Goal: Task Accomplishment & Management: Complete application form

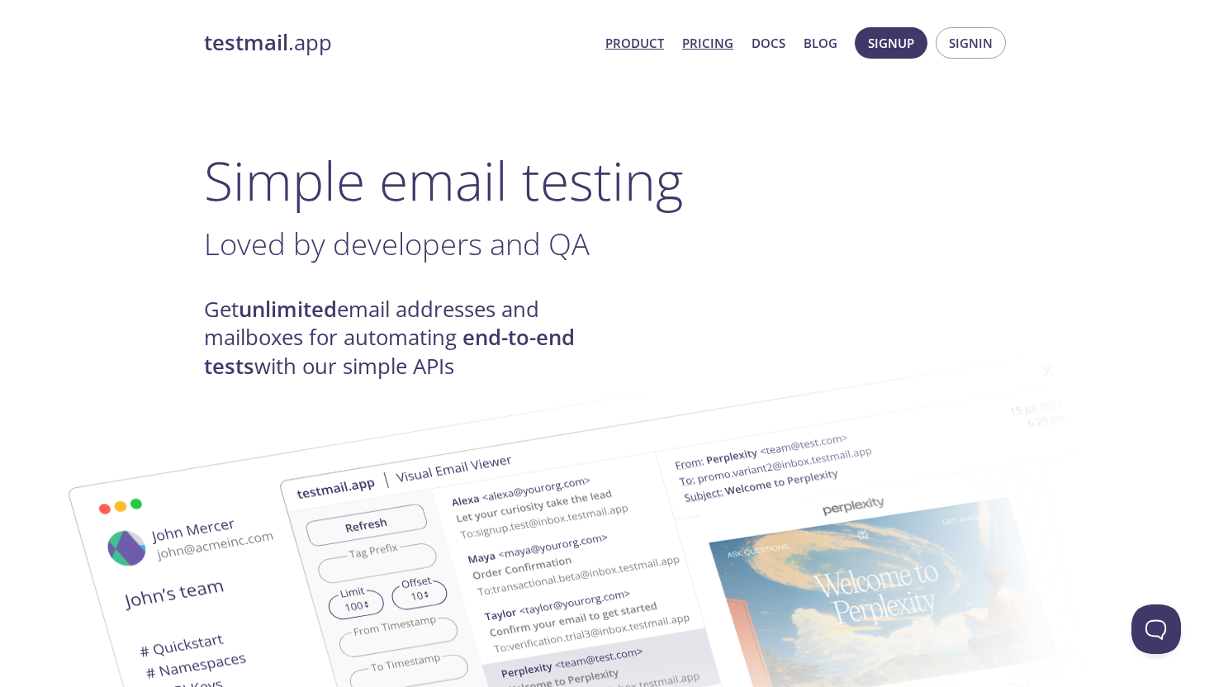
click at [719, 47] on link "Pricing" at bounding box center [707, 42] width 51 height 21
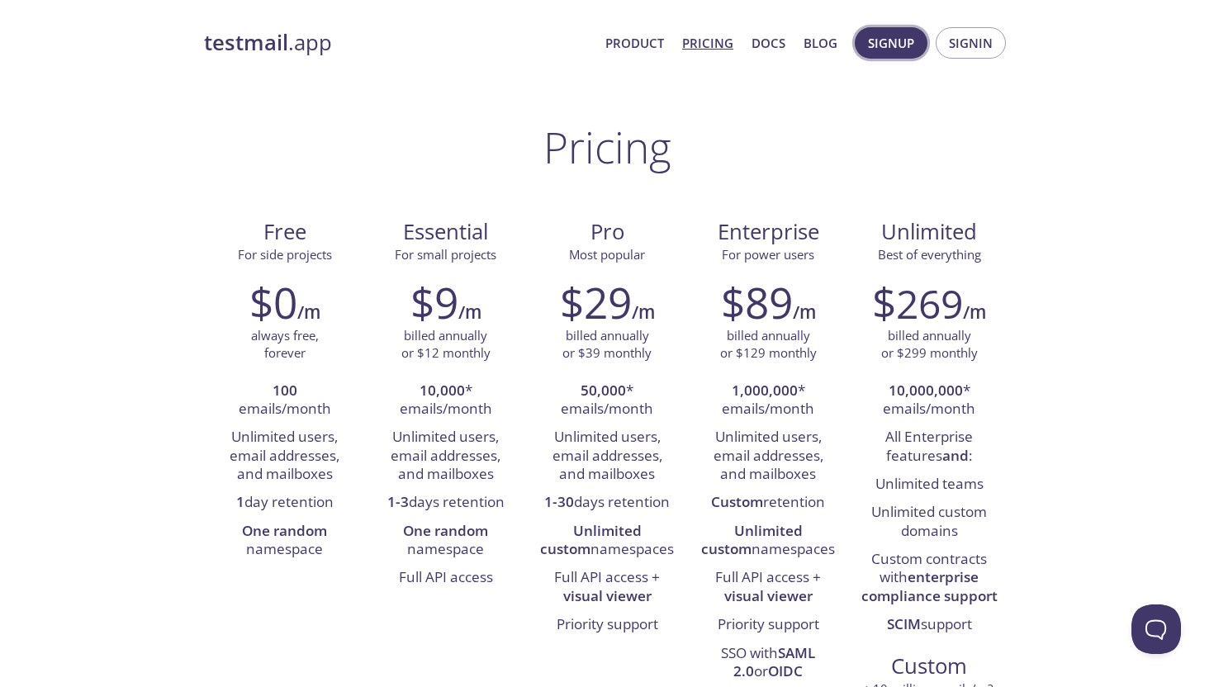
click at [897, 45] on span "Signup" at bounding box center [891, 42] width 46 height 21
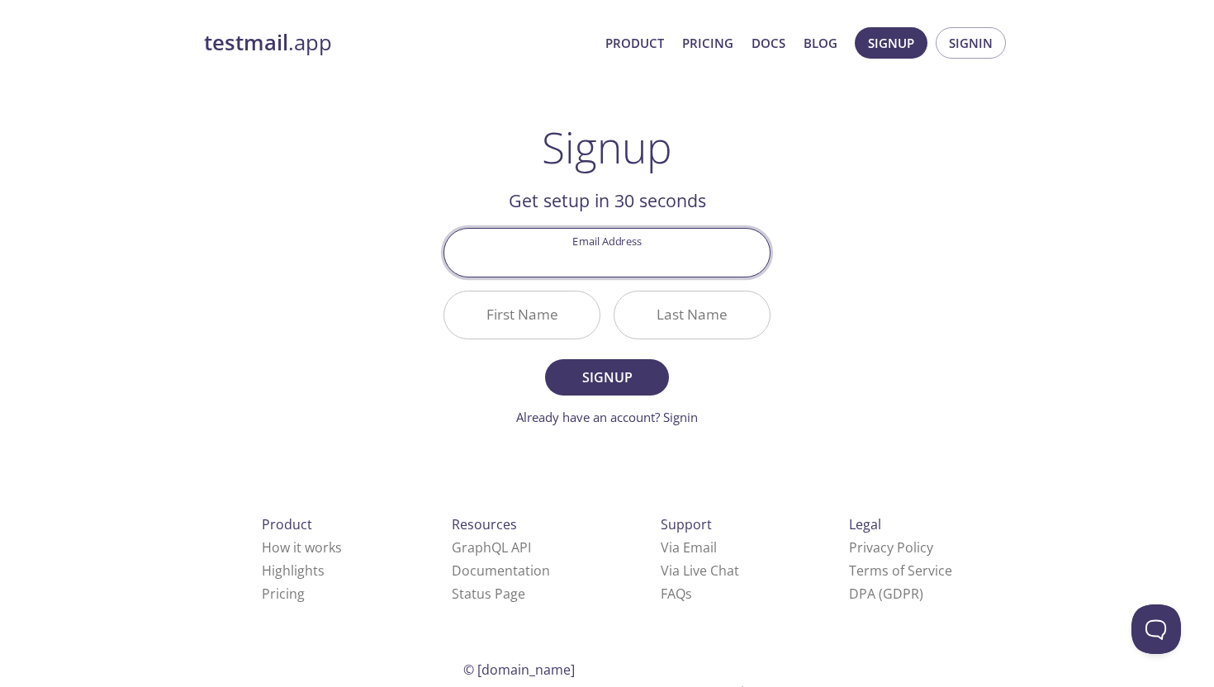
click at [608, 263] on input "Email Address" at bounding box center [606, 252] width 325 height 47
type input "[PERSON_NAME][EMAIL_ADDRESS][DOMAIN_NAME]"
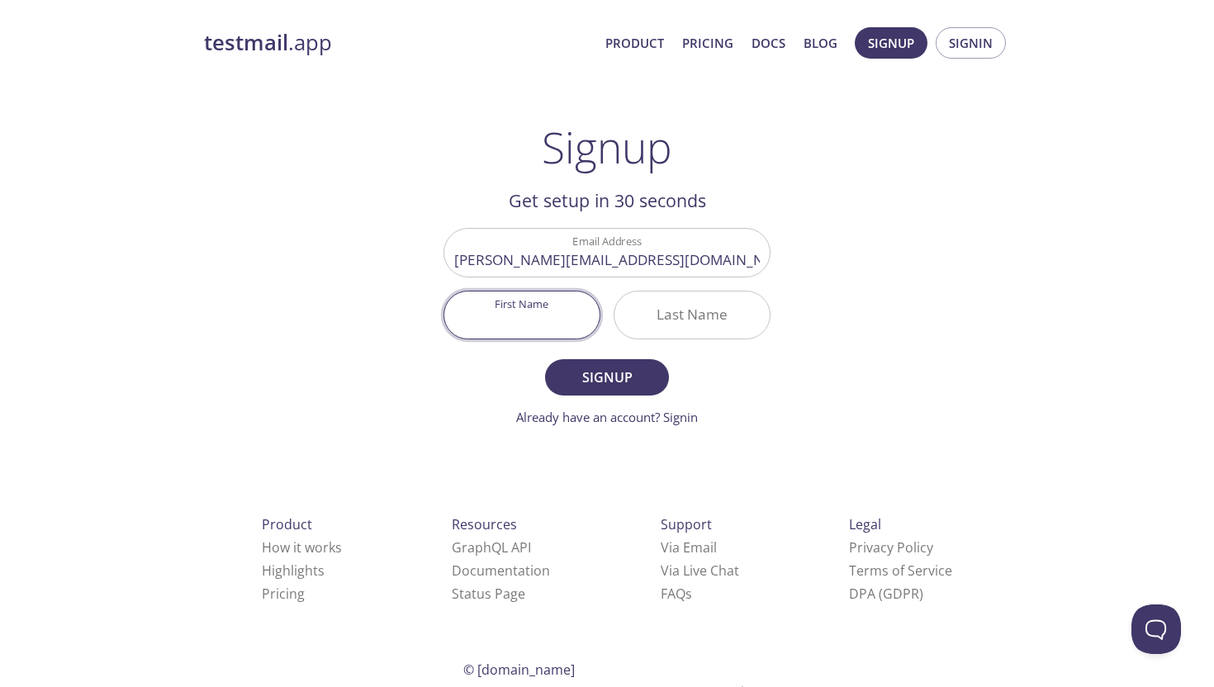
click at [557, 316] on input "First Name" at bounding box center [521, 314] width 155 height 47
type input "[PERSON_NAME]"
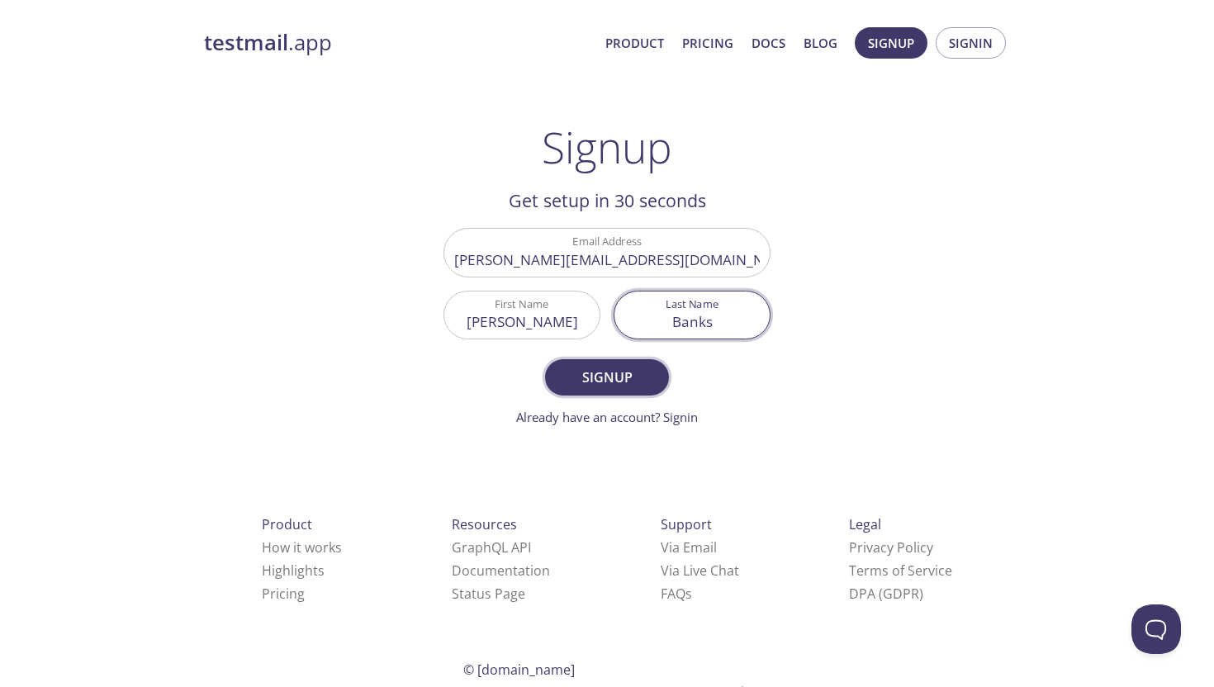
type input "Banks"
click at [589, 379] on span "Signup" at bounding box center [607, 377] width 88 height 23
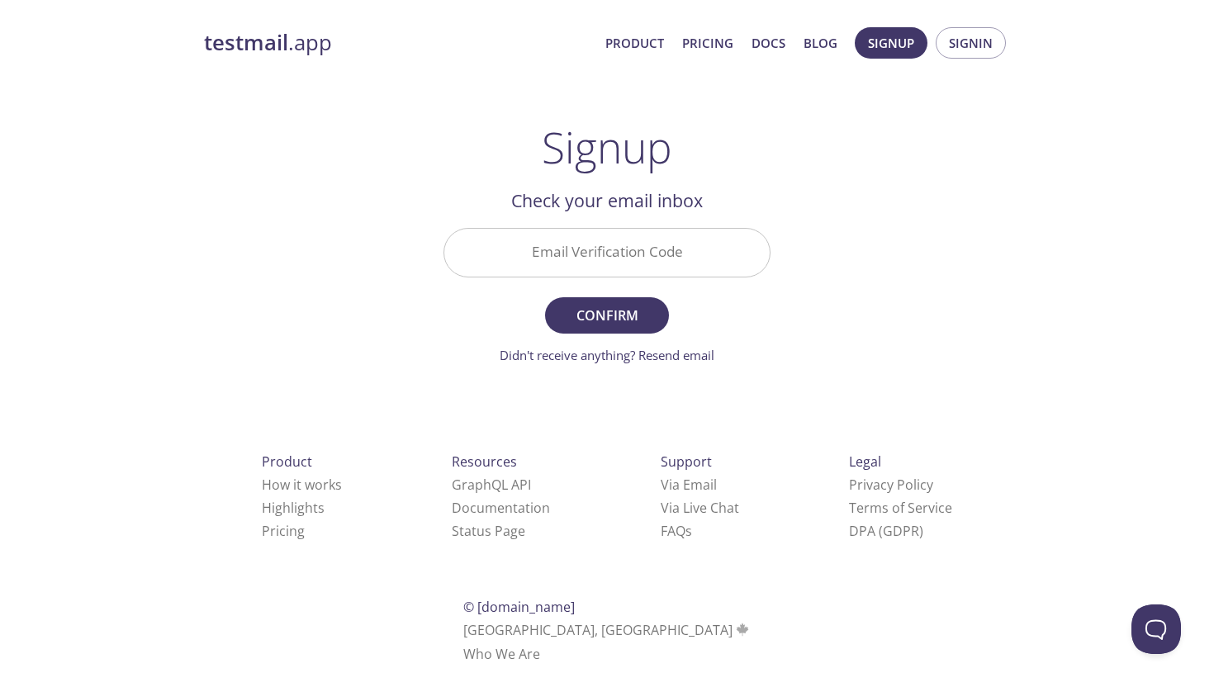
click at [575, 249] on input "Email Verification Code" at bounding box center [606, 252] width 325 height 47
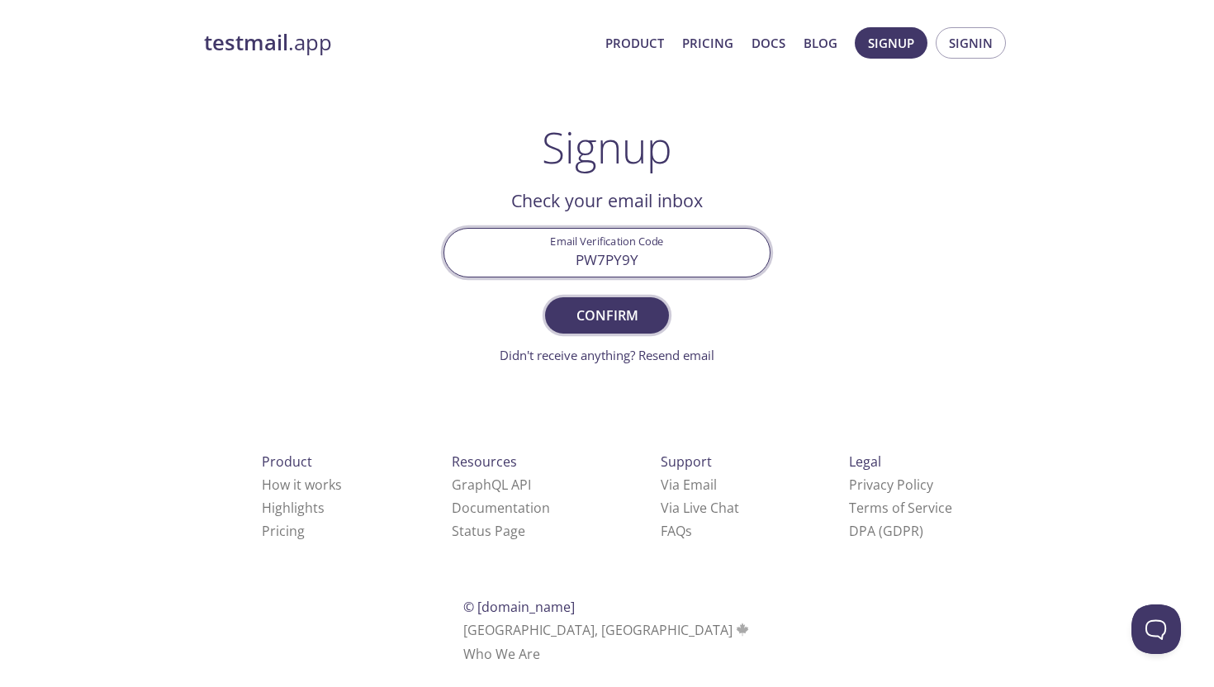
type input "PW7PY9Y"
click at [572, 316] on span "Confirm" at bounding box center [607, 315] width 88 height 23
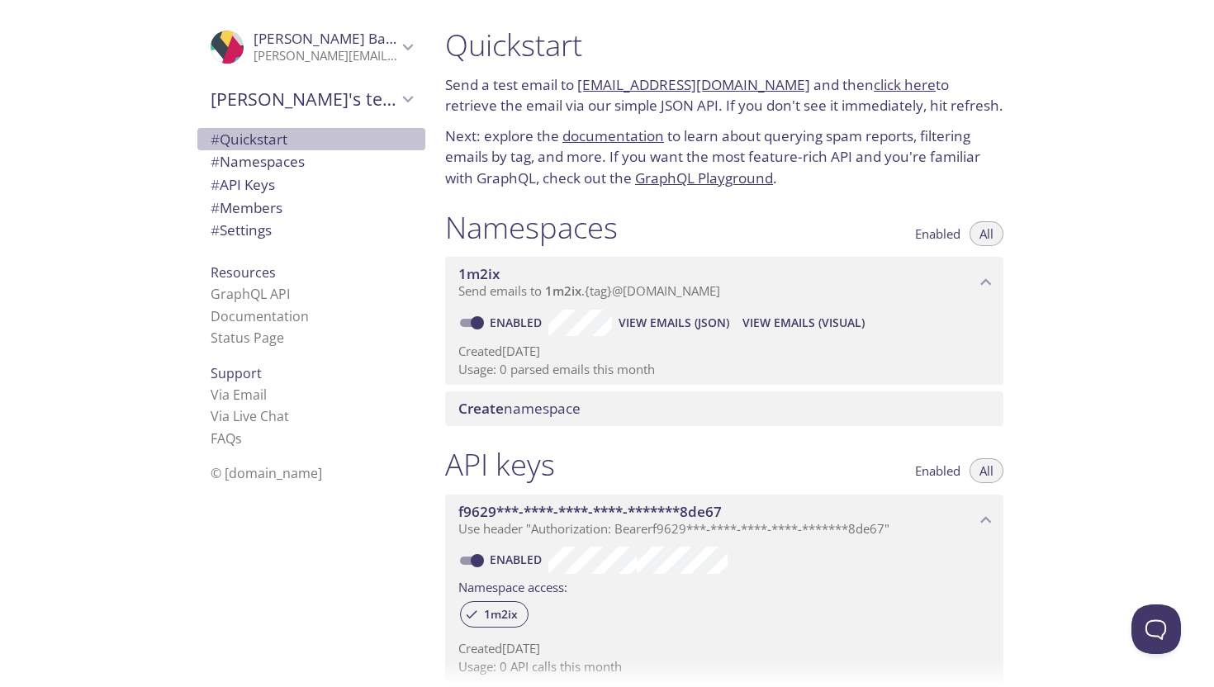
click at [269, 140] on span "# Quickstart" at bounding box center [249, 139] width 77 height 19
click at [266, 159] on span "# Namespaces" at bounding box center [258, 161] width 94 height 19
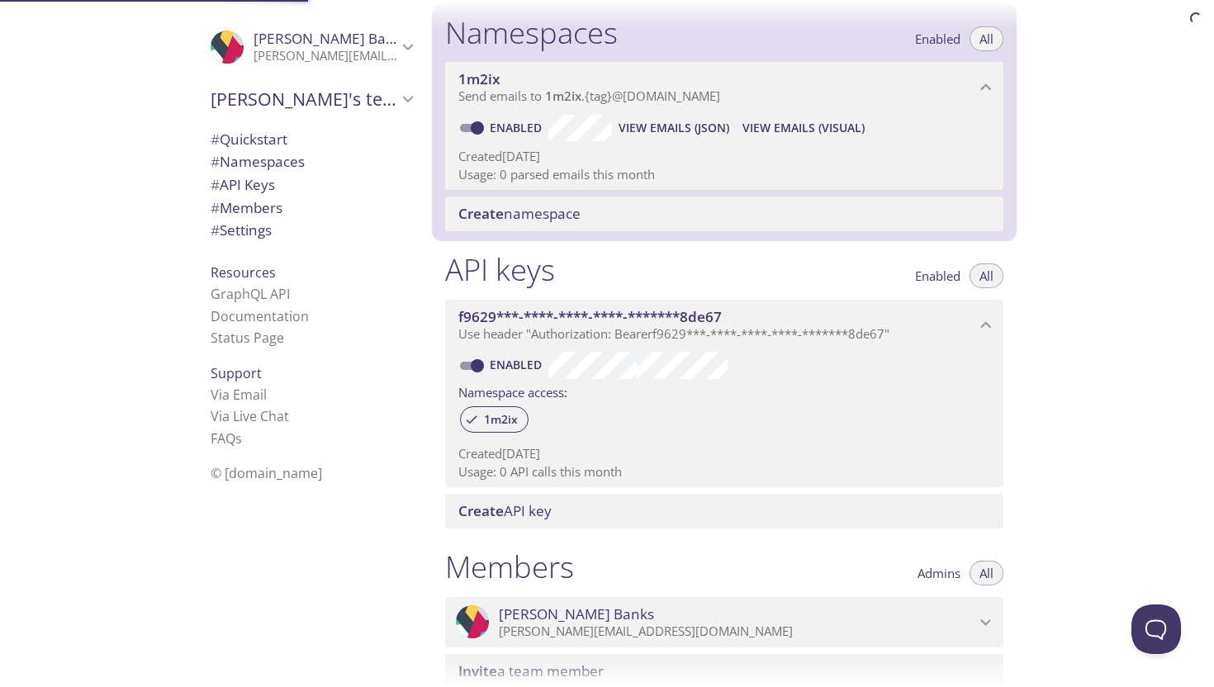
scroll to position [209, 0]
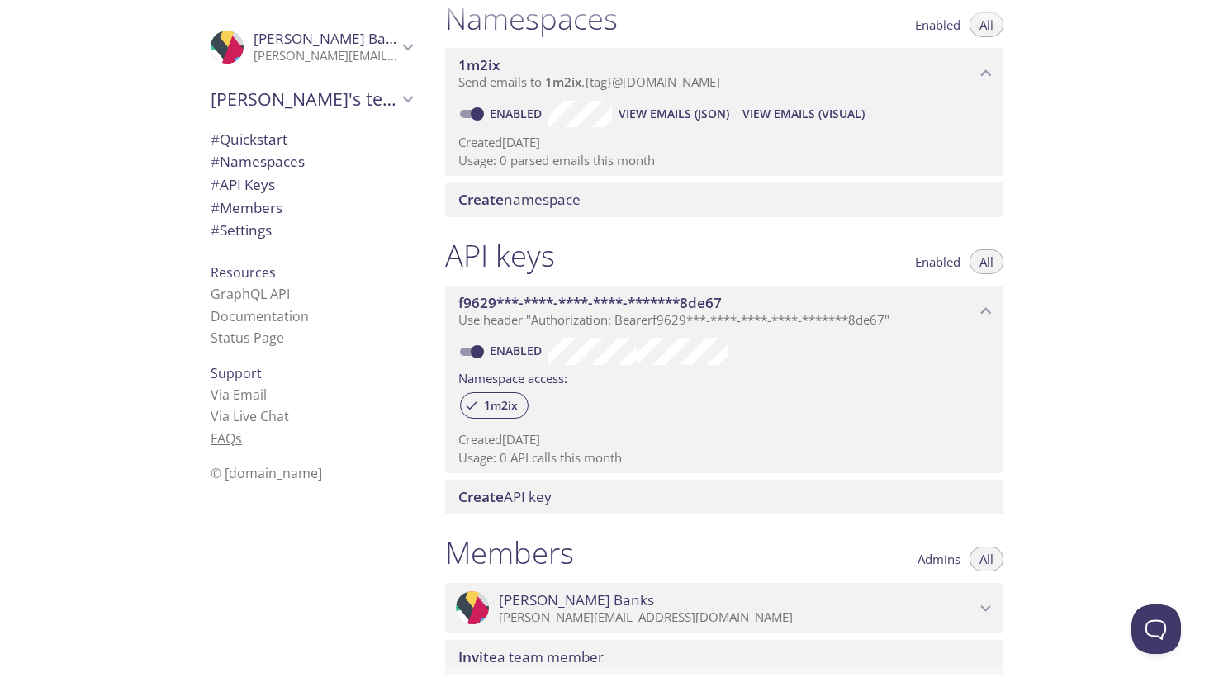
click at [233, 432] on link "FAQ s" at bounding box center [226, 438] width 31 height 18
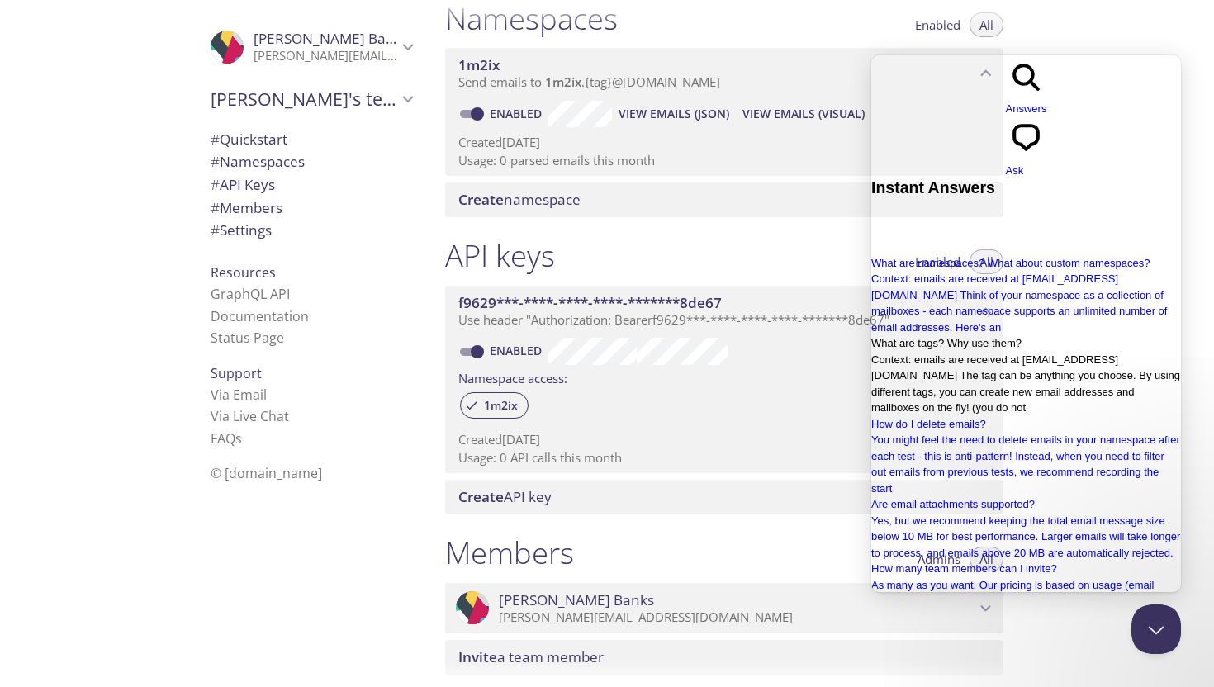
scroll to position [271, 0]
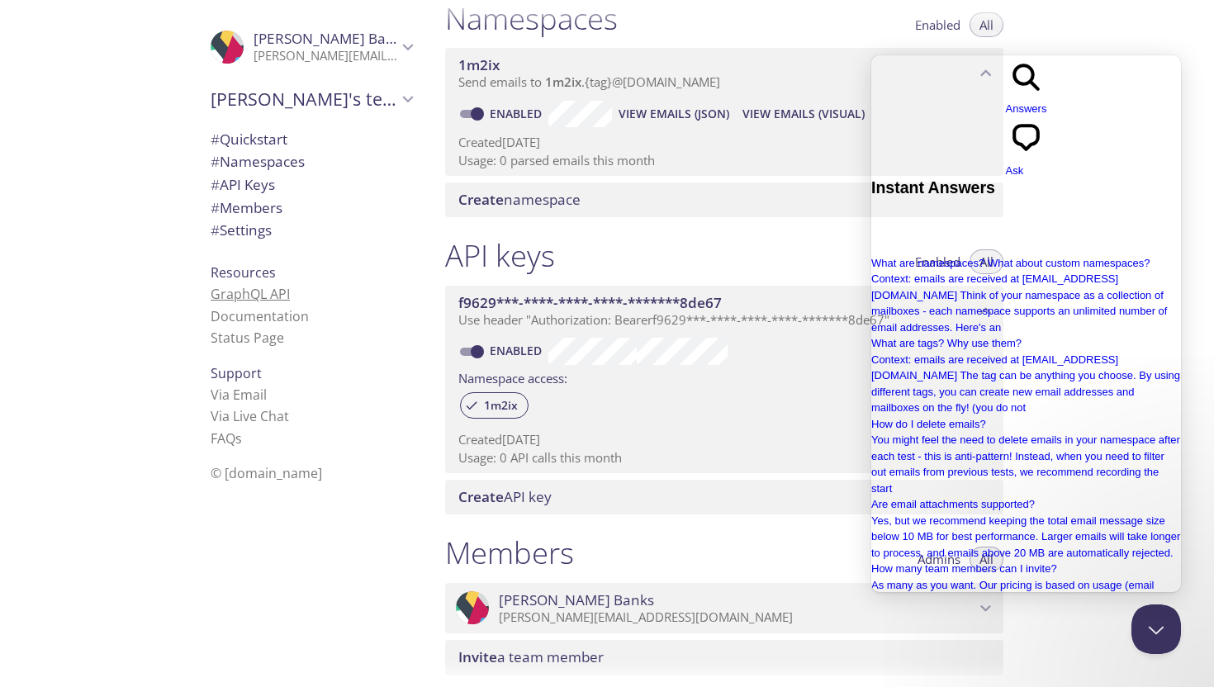
click at [278, 296] on link "GraphQL API" at bounding box center [250, 294] width 79 height 18
click at [263, 337] on link "Status Page" at bounding box center [247, 338] width 73 height 18
click at [252, 205] on span "# Members" at bounding box center [247, 207] width 72 height 19
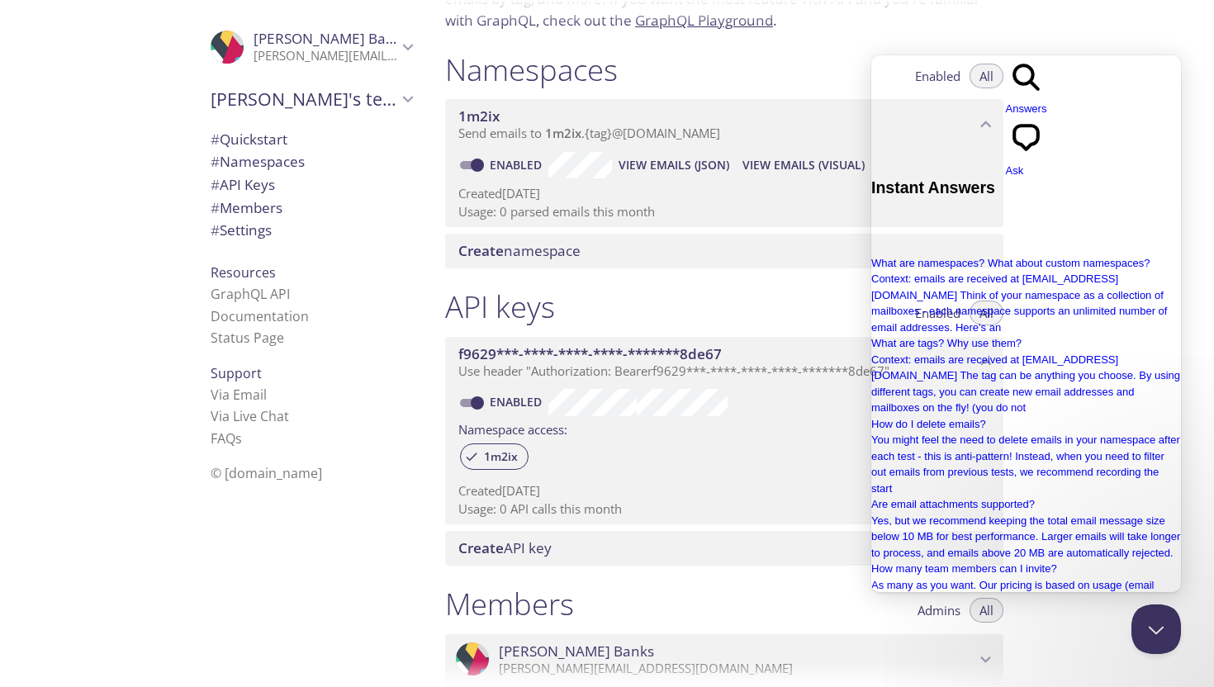
scroll to position [130, 0]
